Goal: Book appointment/travel/reservation

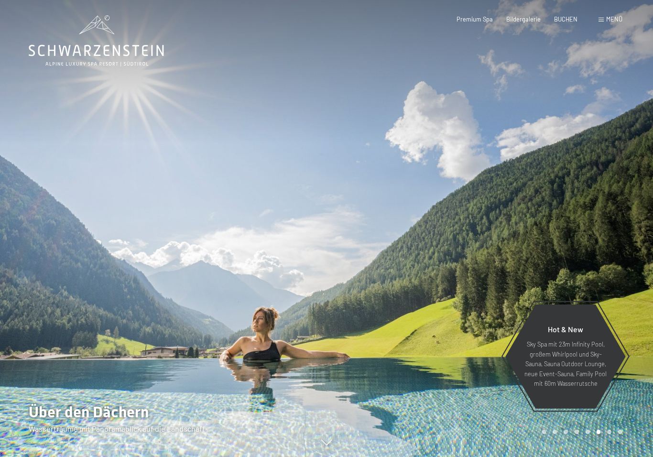
scroll to position [2, 0]
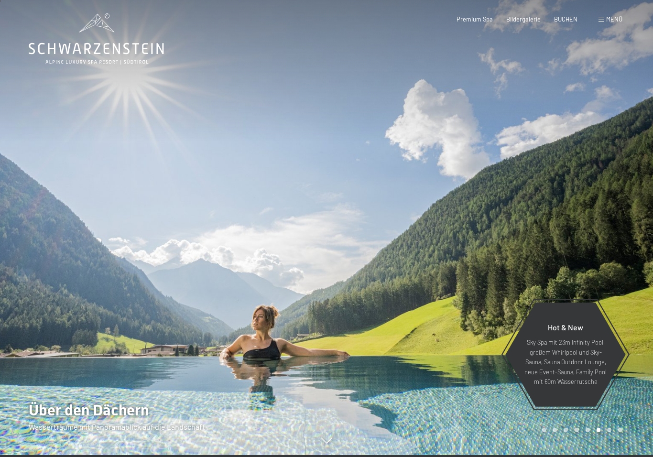
click at [94, 385] on div at bounding box center [163, 226] width 327 height 457
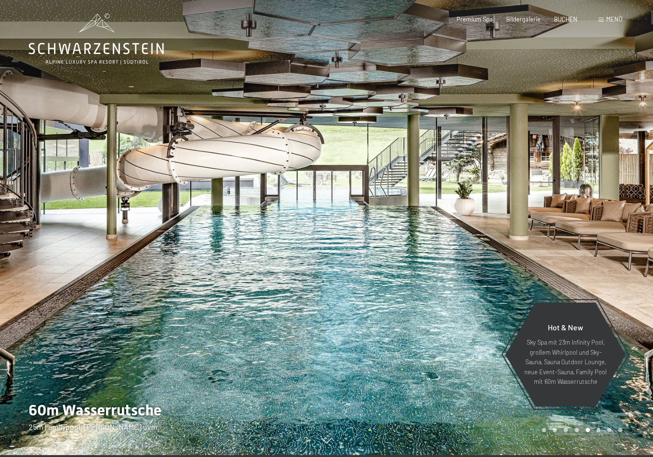
click at [94, 391] on div at bounding box center [163, 226] width 327 height 457
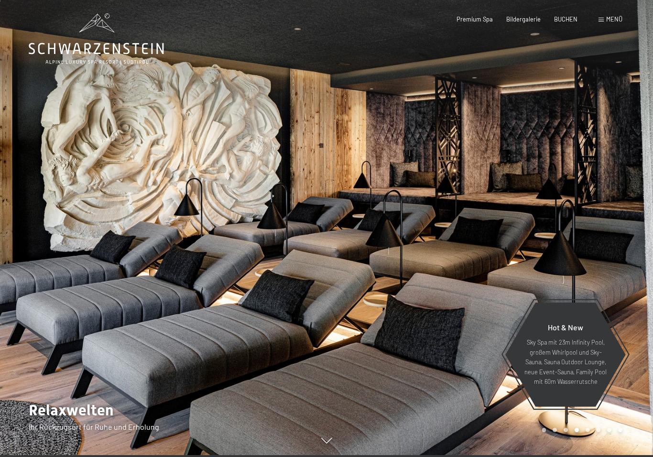
click at [92, 388] on div at bounding box center [163, 226] width 327 height 457
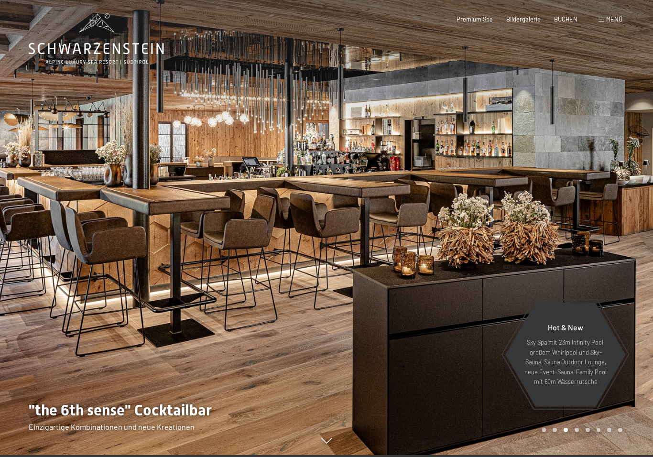
click at [84, 383] on div at bounding box center [163, 226] width 327 height 457
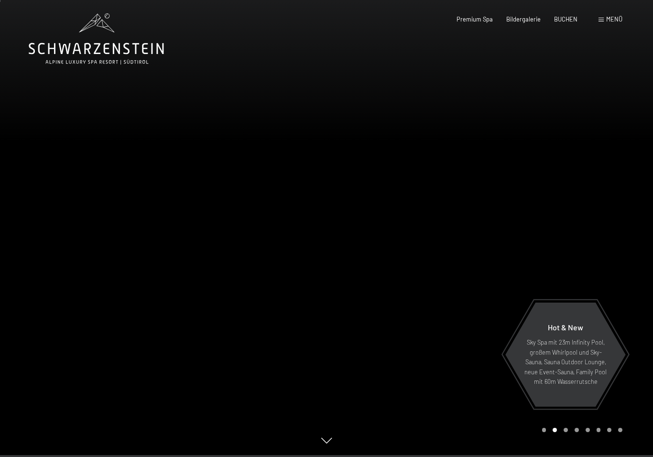
click at [75, 380] on div at bounding box center [163, 226] width 327 height 457
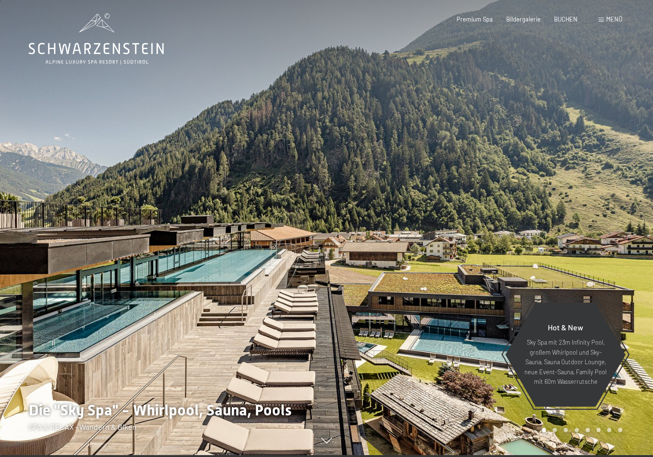
click at [73, 380] on div at bounding box center [163, 226] width 327 height 457
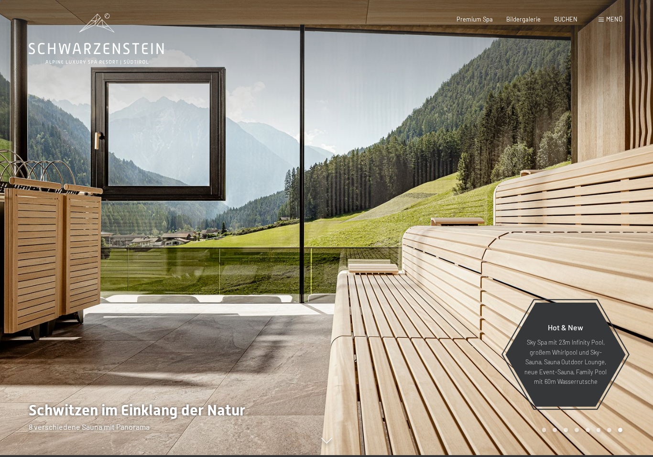
click at [73, 406] on div at bounding box center [163, 226] width 327 height 457
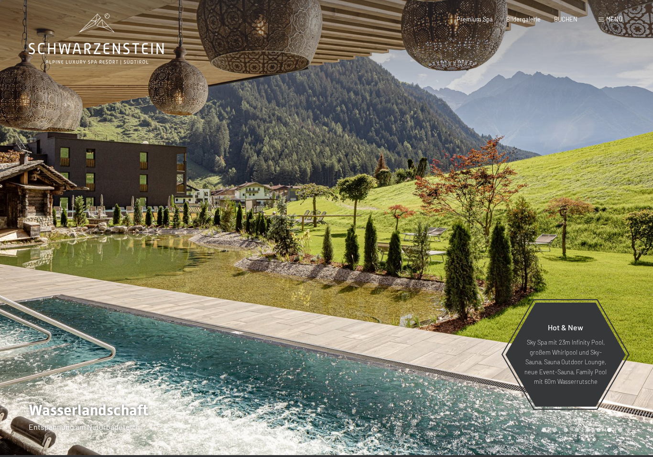
click at [80, 395] on div at bounding box center [163, 226] width 327 height 457
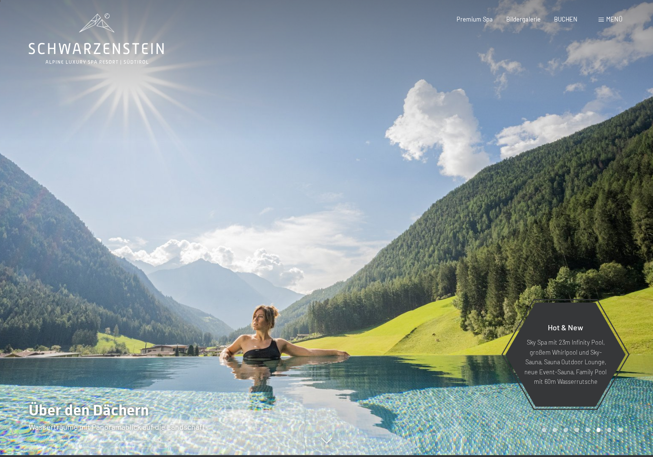
click at [87, 392] on div at bounding box center [163, 226] width 327 height 457
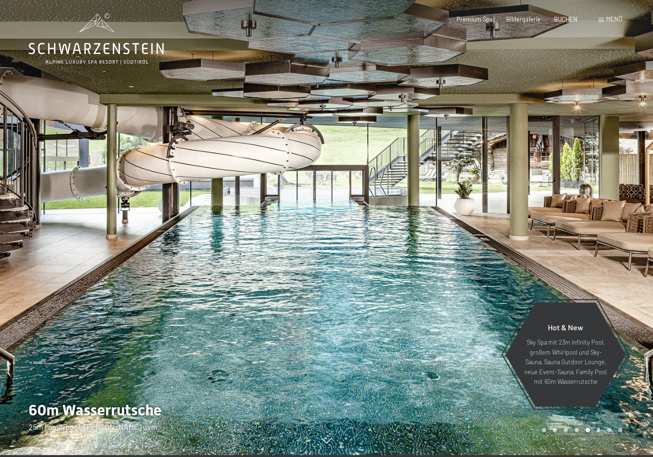
click at [605, 22] on div "Menü" at bounding box center [611, 19] width 24 height 9
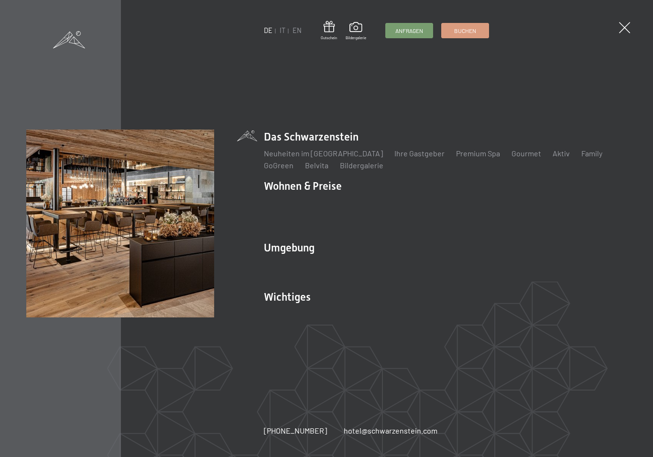
click at [285, 34] on link "IT" at bounding box center [283, 30] width 6 height 8
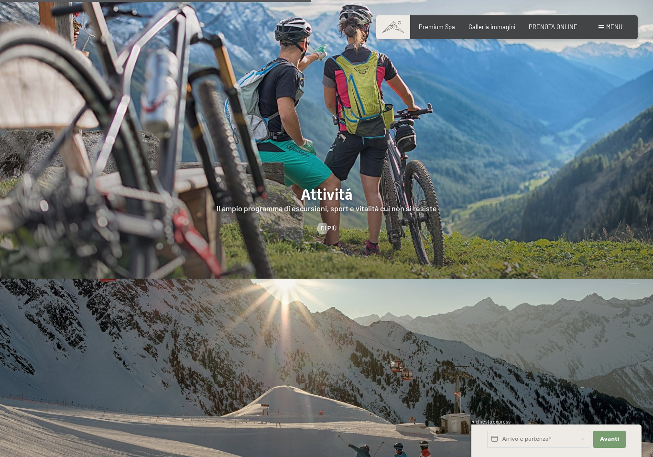
scroll to position [1692, 0]
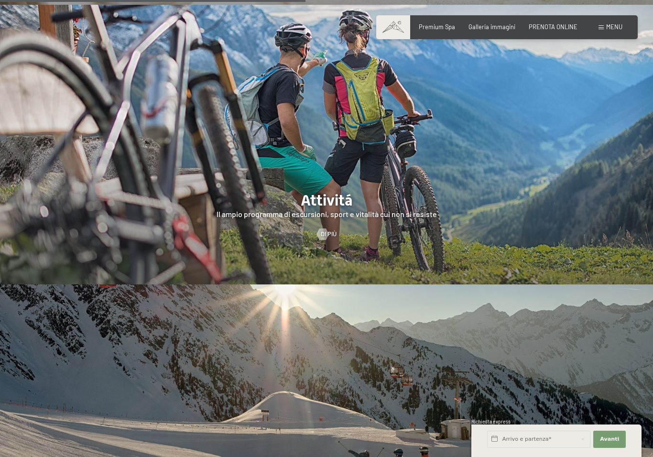
click at [593, 198] on div at bounding box center [326, 145] width 653 height 280
click at [321, 229] on div at bounding box center [323, 234] width 7 height 11
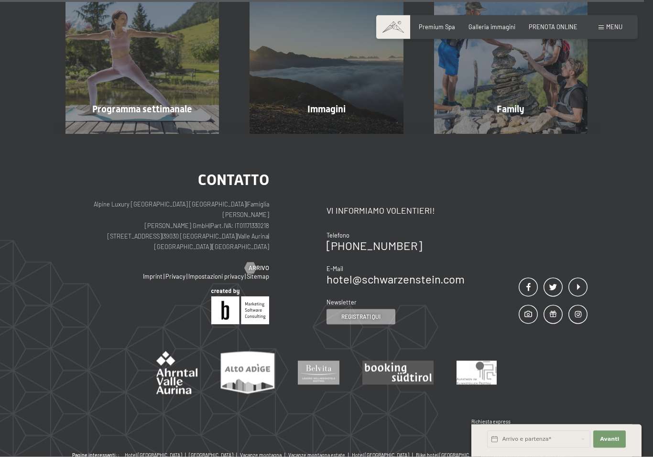
scroll to position [2320, 0]
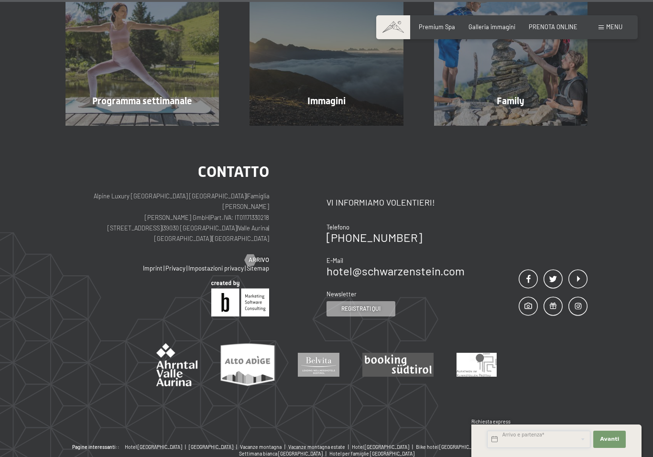
click at [566, 448] on input "text" at bounding box center [538, 439] width 103 height 17
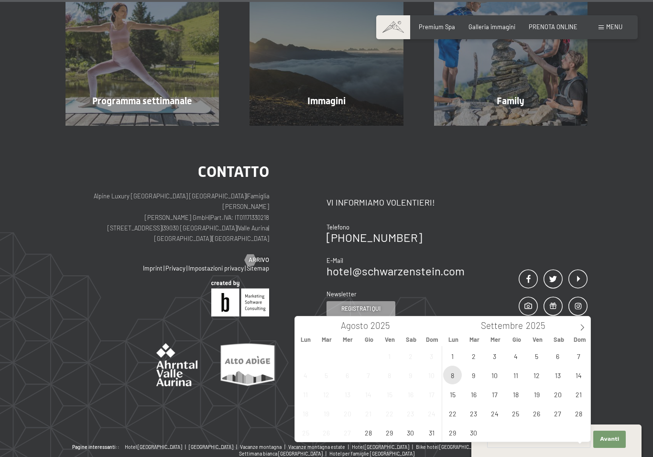
click at [460, 376] on span "8" at bounding box center [452, 375] width 19 height 19
click at [544, 376] on span "12" at bounding box center [537, 375] width 19 height 19
type input "Lun. 08/09/2025 - Ven. 12/09/2025"
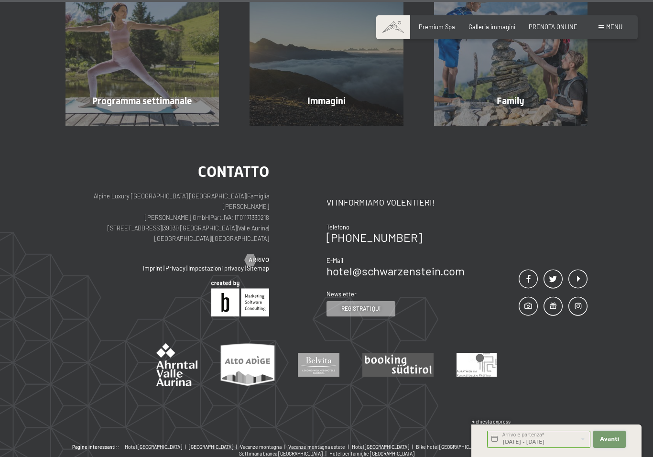
click at [614, 443] on span "Avanti" at bounding box center [609, 440] width 19 height 8
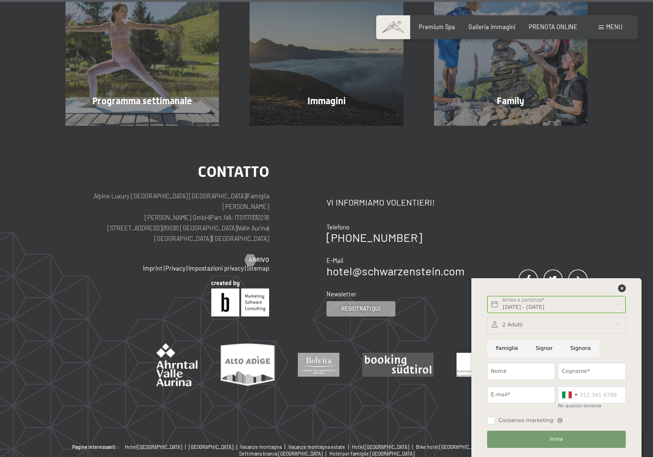
click at [559, 446] on button "Invia" at bounding box center [556, 439] width 139 height 17
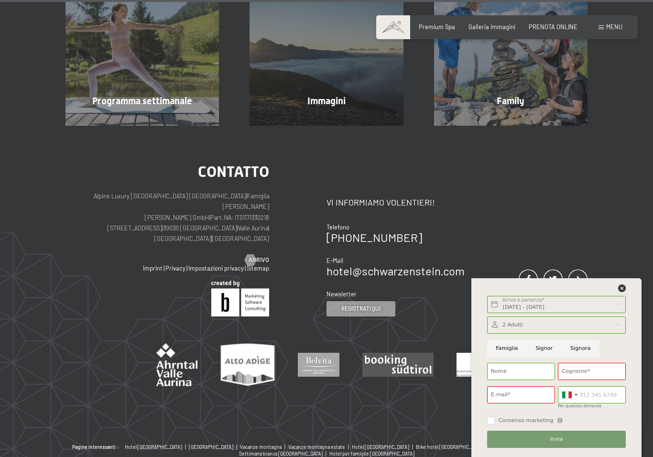
click at [626, 292] on icon at bounding box center [623, 289] width 8 height 8
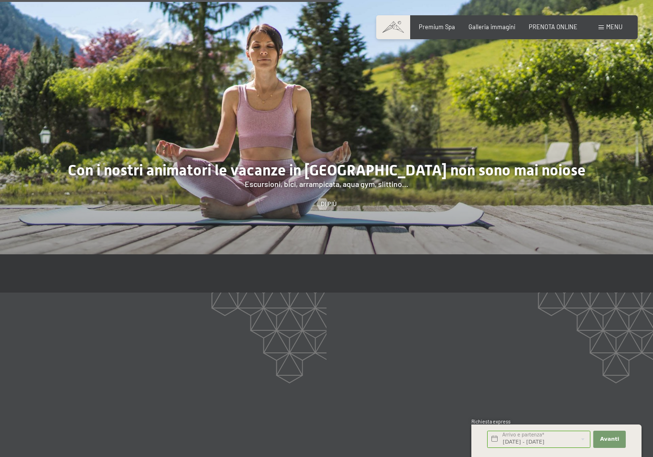
scroll to position [1192, 0]
